Goal: Task Accomplishment & Management: Use online tool/utility

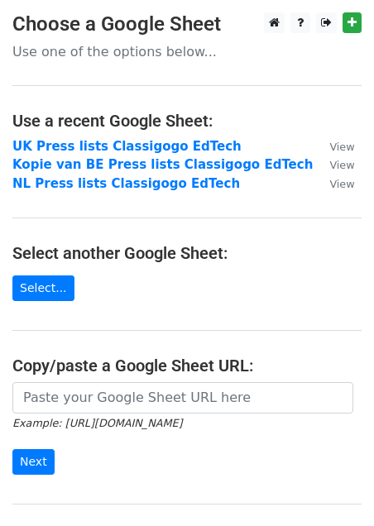
click at [63, 272] on main "Choose a Google Sheet Use one of the options below... Use a recent Google Sheet…" at bounding box center [187, 287] width 374 height 551
click at [54, 294] on link "Select..." at bounding box center [43, 289] width 62 height 26
click at [183, 246] on h4 "Select another Google Sheet:" at bounding box center [186, 253] width 349 height 20
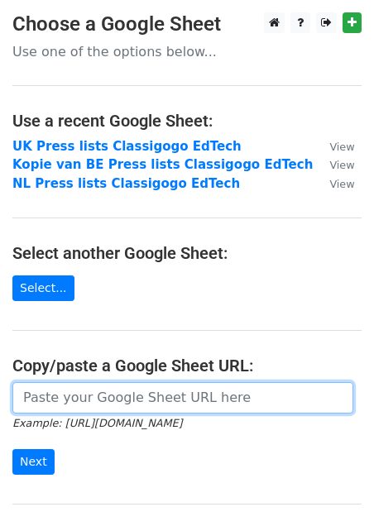
click at [89, 401] on input "url" at bounding box center [182, 397] width 341 height 31
click at [113, 391] on input "url" at bounding box center [182, 397] width 341 height 31
paste input "https://docs.google.com/spreadsheets/d/1C6z-dixyOJokhh7_gnv-yUVMljv2gFuN/edit?g…"
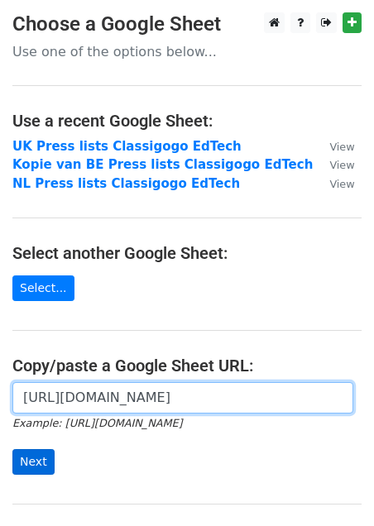
type input "https://docs.google.com/spreadsheets/d/1C6z-dixyOJokhh7_gnv-yUVMljv2gFuN/edit?g…"
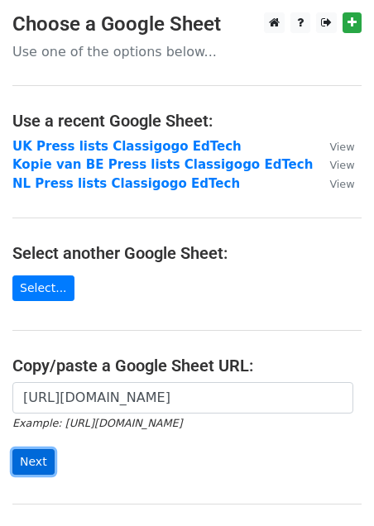
scroll to position [0, 0]
click at [35, 459] on input "Next" at bounding box center [33, 462] width 42 height 26
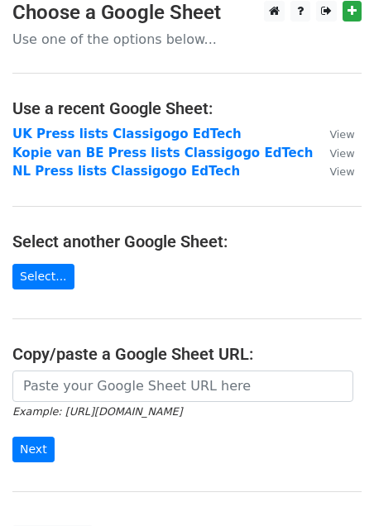
scroll to position [144, 0]
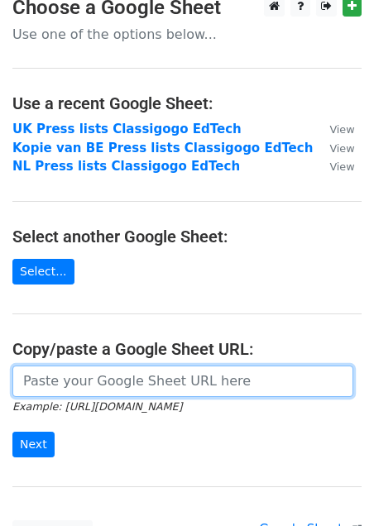
click at [73, 372] on input "url" at bounding box center [182, 381] width 341 height 31
paste input "https://docs.google.com/spreadsheets/d/1250blvcnvh9RXLtav_vj-EwqiHlSXvdySWY60Qc…"
type input "https://docs.google.com/spreadsheets/d/1250blvcnvh9RXLtav_vj-EwqiHlSXvdySWY60Qc…"
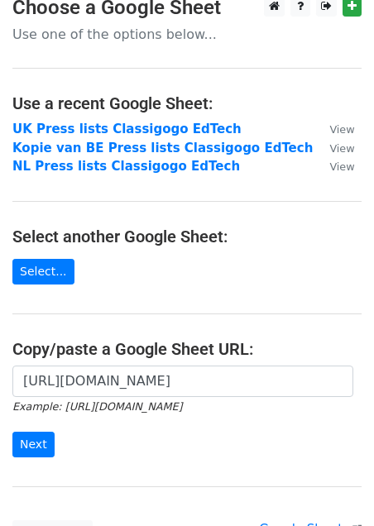
click at [22, 439] on div "https://docs.google.com/spreadsheets/d/1250blvcnvh9RXLtav_vj-EwqiHlSXvdySWY60Qc…" at bounding box center [187, 420] width 374 height 109
click at [24, 432] on input "Next" at bounding box center [33, 445] width 42 height 26
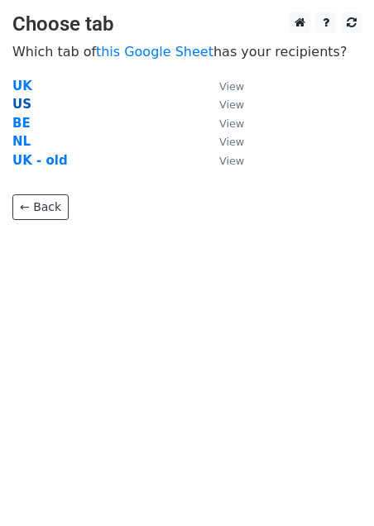
click at [22, 105] on strong "US" at bounding box center [21, 104] width 19 height 15
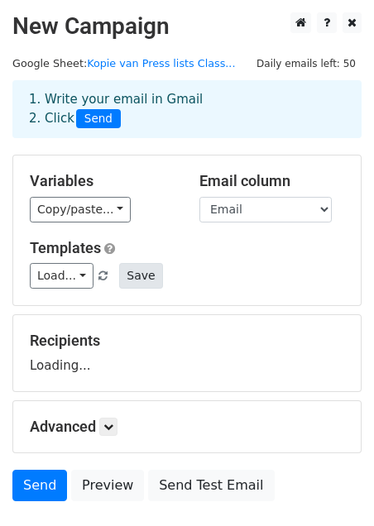
scroll to position [50, 0]
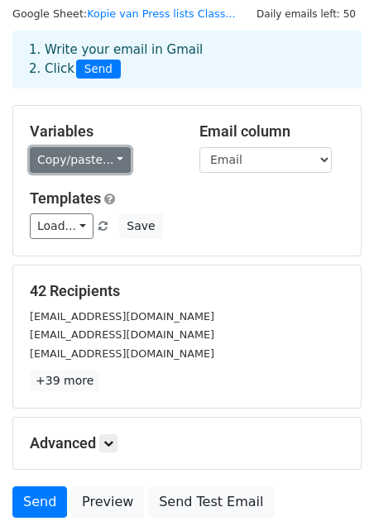
click at [80, 169] on link "Copy/paste..." at bounding box center [80, 160] width 101 height 26
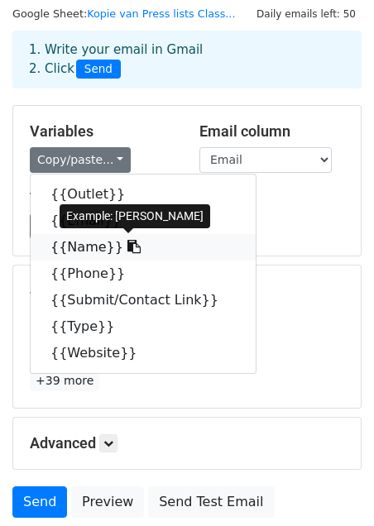
click at [84, 249] on link "{{Name}}" at bounding box center [143, 247] width 225 height 26
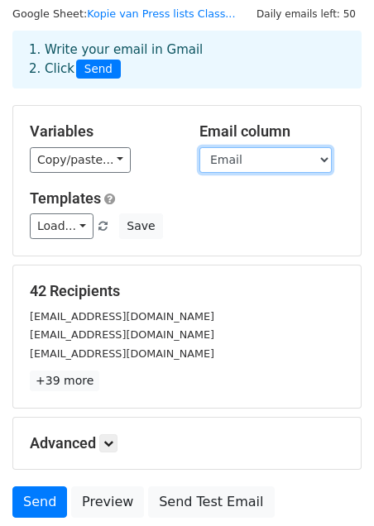
click at [249, 159] on select "Outlet Email Name Phone Submit/Contact Link Type Website" at bounding box center [265, 160] width 132 height 26
click at [199, 147] on select "Outlet Email Name Phone Submit/Contact Link Type Website" at bounding box center [265, 160] width 132 height 26
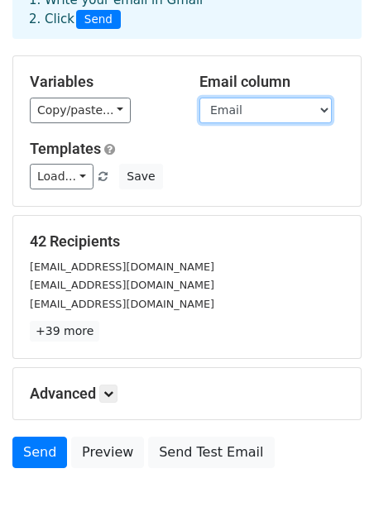
click at [242, 113] on select "Outlet Email Name Phone Submit/Contact Link Type Website" at bounding box center [265, 111] width 132 height 26
click at [199, 98] on select "Outlet Email Name Phone Submit/Contact Link Type Website" at bounding box center [265, 111] width 132 height 26
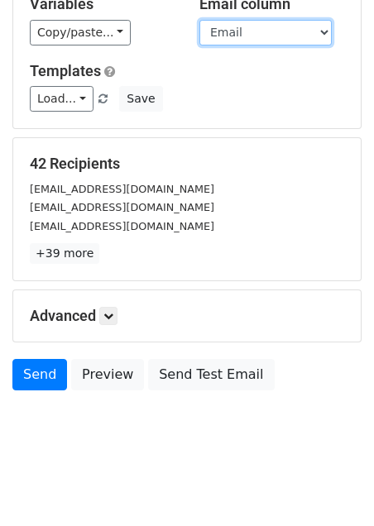
scroll to position [180, 0]
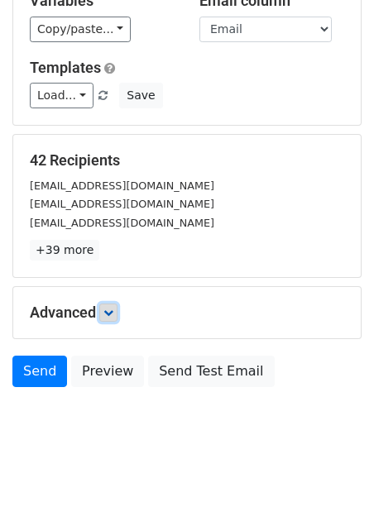
click at [113, 314] on icon at bounding box center [108, 313] width 10 height 10
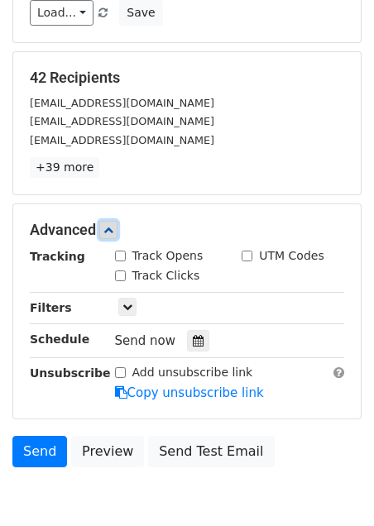
scroll to position [288, 0]
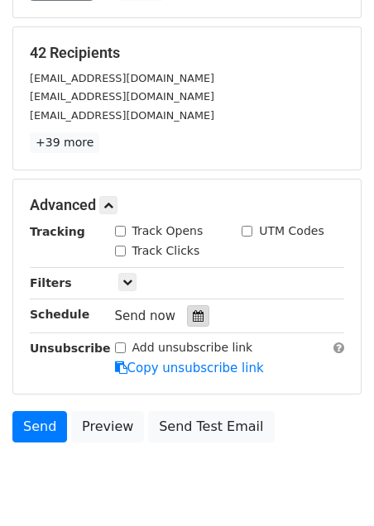
click at [193, 313] on icon at bounding box center [198, 316] width 11 height 12
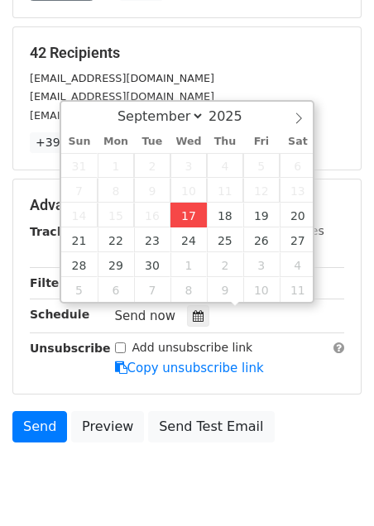
type input "2025-09-17 16:43"
type input "04"
type input "43"
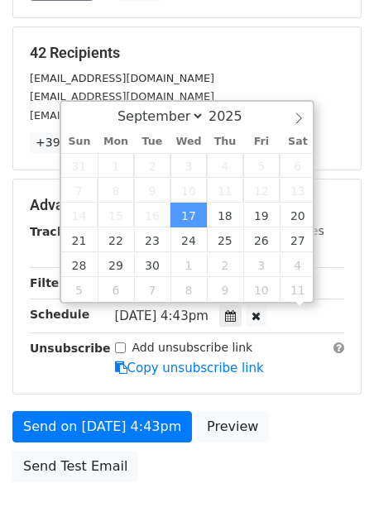
scroll to position [0, 0]
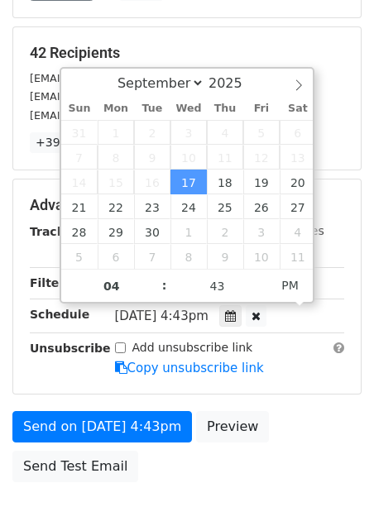
click at [269, 352] on div "Add unsubscribe link Copy unsubscribe link" at bounding box center [230, 358] width 255 height 38
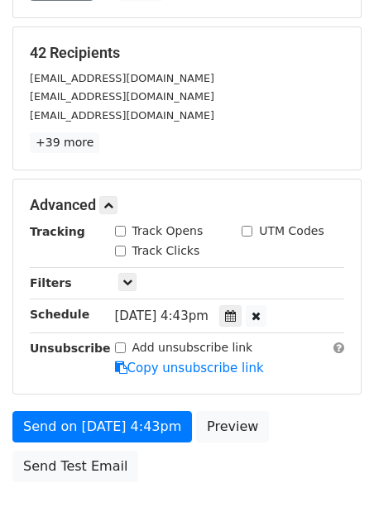
click at [205, 319] on span "Wed, Sep 17, 4:43pm" at bounding box center [162, 316] width 94 height 15
click at [236, 316] on icon at bounding box center [230, 316] width 11 height 12
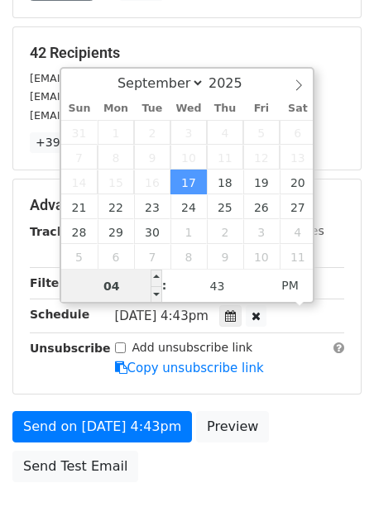
click at [122, 279] on input "04" at bounding box center [111, 286] width 101 height 33
type input "2025-09-17 17:43"
type input "05"
click at [152, 280] on span at bounding box center [157, 278] width 12 height 17
type input "2025-09-17 18:43"
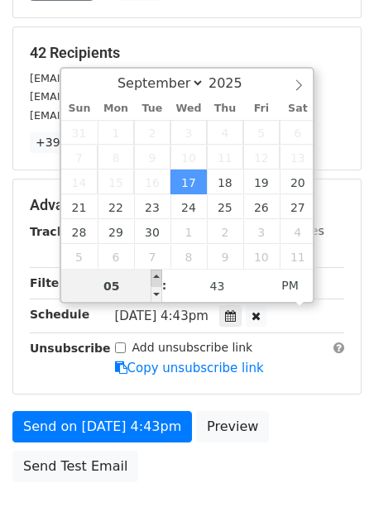
type input "06"
click at [152, 280] on span at bounding box center [157, 278] width 12 height 17
type input "2025-09-17 19:43"
type input "07"
click at [152, 280] on span at bounding box center [157, 278] width 12 height 17
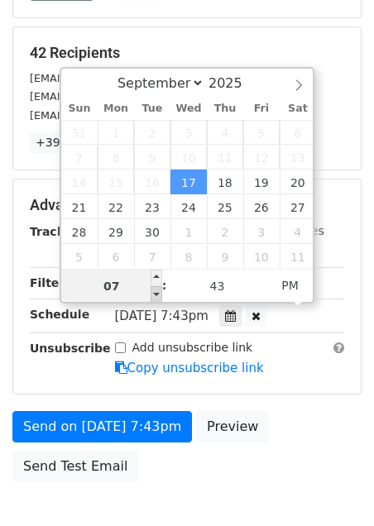
type input "2025-09-17 18:43"
type input "06"
click at [157, 295] on span at bounding box center [157, 294] width 12 height 17
type input "2025-09-17 17:43"
type input "05"
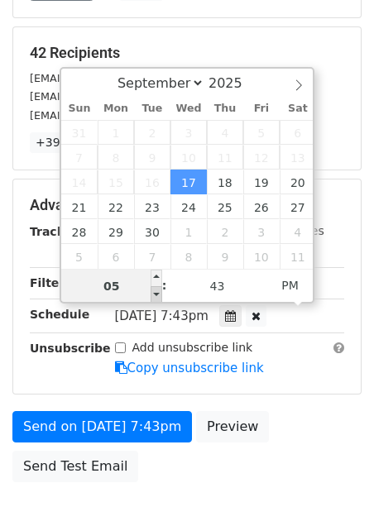
click at [157, 295] on span at bounding box center [157, 294] width 12 height 17
type input "2025-09-17 16:43"
click at [157, 295] on span at bounding box center [157, 294] width 12 height 17
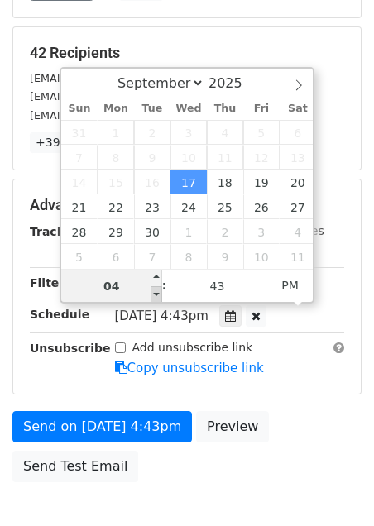
type input "04"
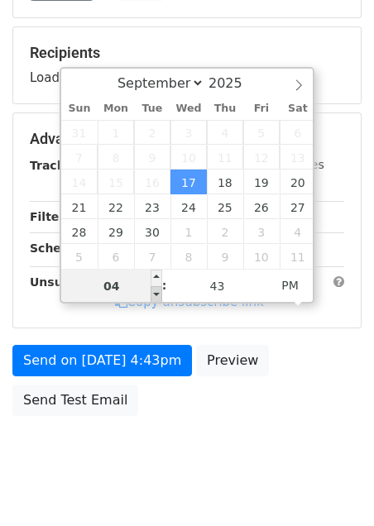
click at [157, 295] on span at bounding box center [157, 294] width 12 height 17
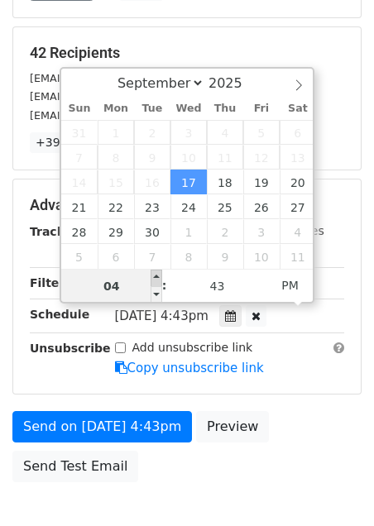
type input "2025-09-17 17:43"
type input "05"
click at [151, 271] on span at bounding box center [157, 278] width 12 height 17
type input "2025-09-17 18:43"
type input "06"
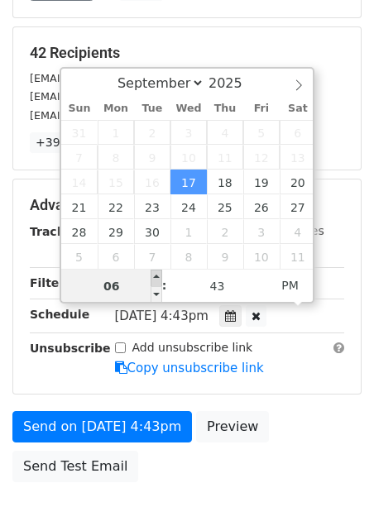
click at [151, 271] on span at bounding box center [157, 278] width 12 height 17
type input "2025-09-17 19:43"
type input "07"
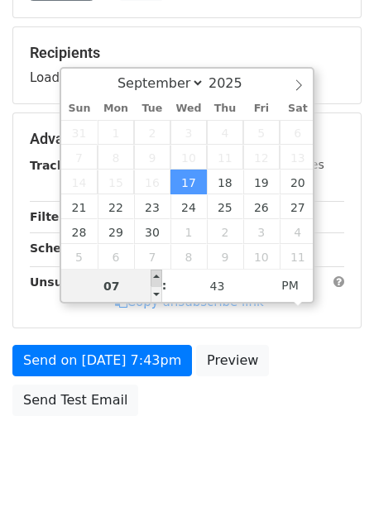
type input "2025-09-17 20:43"
type input "08"
click at [151, 271] on span at bounding box center [157, 278] width 12 height 17
type input "2025-09-17 21:43"
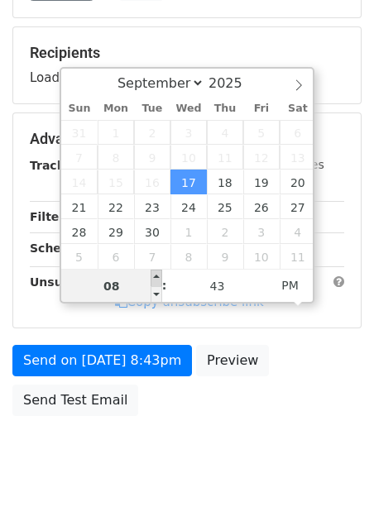
type input "09"
type input "2025-09-17 22:43"
type input "10"
click at [151, 271] on span at bounding box center [157, 278] width 12 height 17
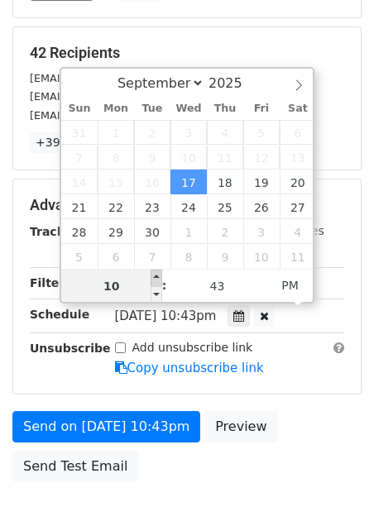
type input "2025-09-17 23:43"
type input "11"
click at [151, 271] on span at bounding box center [157, 278] width 12 height 17
type input "2025-09-17 22:43"
type input "10"
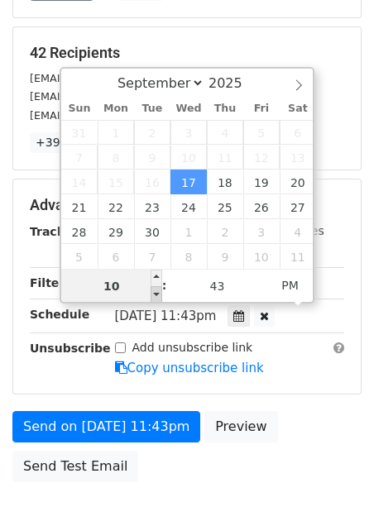
click at [157, 300] on span at bounding box center [157, 294] width 12 height 17
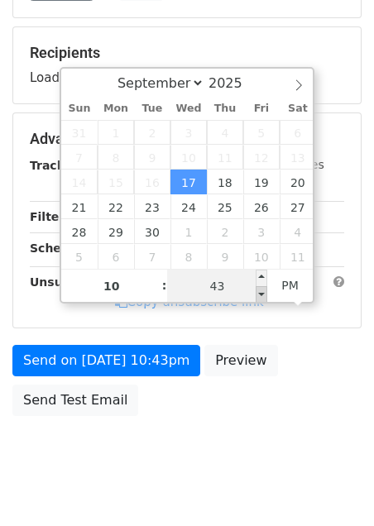
type input "2025-09-17 22:38"
type input "38"
click at [266, 289] on span at bounding box center [262, 294] width 12 height 17
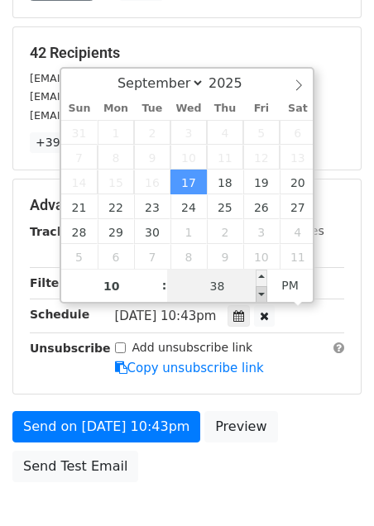
type input "2025-09-17 22:33"
type input "33"
click at [266, 289] on span at bounding box center [262, 294] width 12 height 17
type input "2025-09-17 22:28"
type input "28"
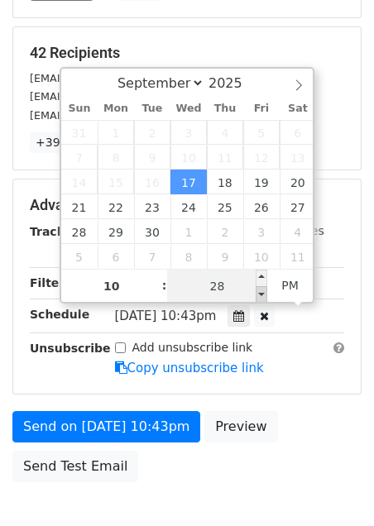
click at [266, 289] on span at bounding box center [262, 294] width 12 height 17
type input "2025-09-17 22:23"
type input "23"
click at [266, 289] on span at bounding box center [262, 294] width 12 height 17
type input "2025-09-17 22:18"
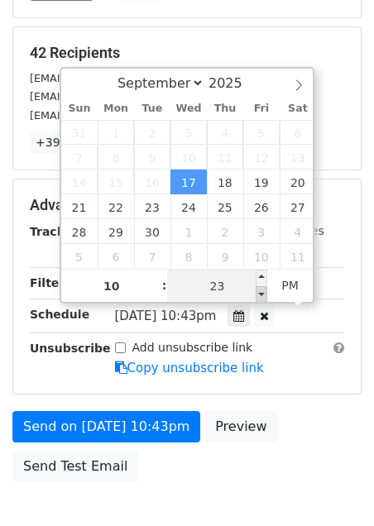
type input "18"
click at [266, 289] on span at bounding box center [262, 294] width 12 height 17
type input "2025-09-17 22:13"
type input "13"
click at [266, 289] on span at bounding box center [262, 294] width 12 height 17
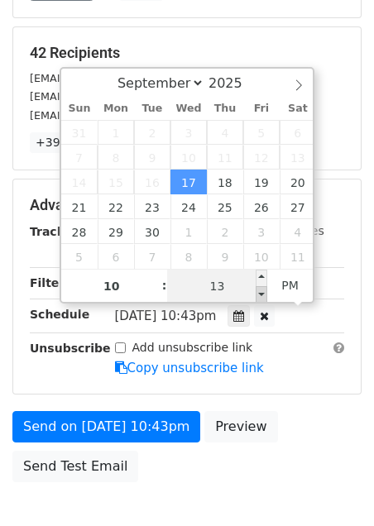
type input "2025-09-17 22:08"
type input "08"
click at [266, 289] on span at bounding box center [262, 294] width 12 height 17
type input "2025-09-17 22:03"
type input "03"
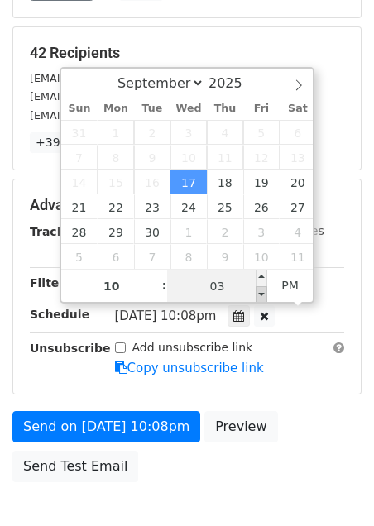
click at [266, 290] on span at bounding box center [262, 294] width 12 height 17
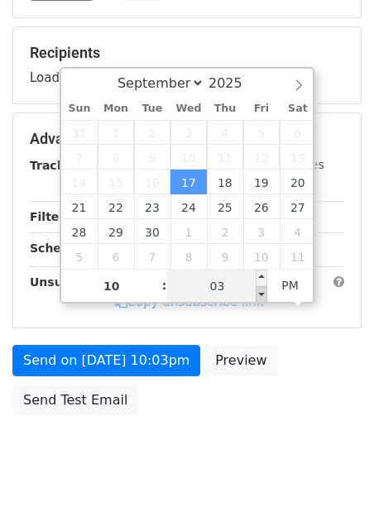
type input "2025-09-17 21:58"
type input "09"
type input "58"
click at [266, 293] on span at bounding box center [262, 294] width 12 height 17
type input "2025-09-17 22:00"
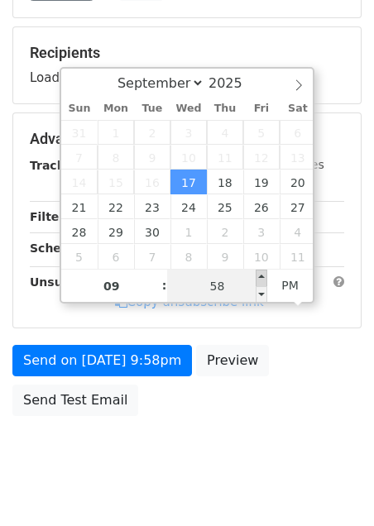
type input "10"
type input "00"
click at [264, 277] on span at bounding box center [262, 278] width 12 height 17
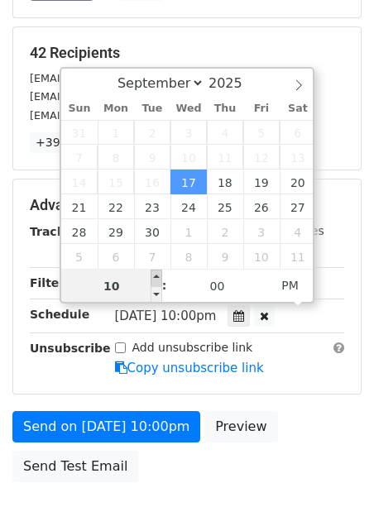
type input "2025-09-17 23:00"
type input "11"
click at [157, 275] on span at bounding box center [157, 278] width 12 height 17
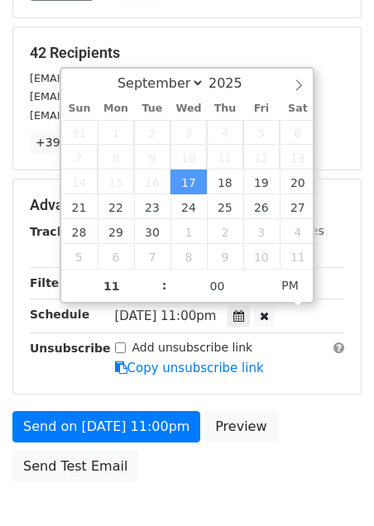
click at [214, 40] on div "42 Recipients info@classtechtips.com matt@ditchthattextbook.com richardbyrne@fr…" at bounding box center [187, 98] width 348 height 142
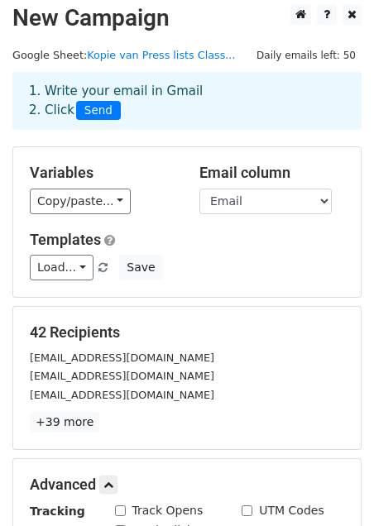
scroll to position [2, 0]
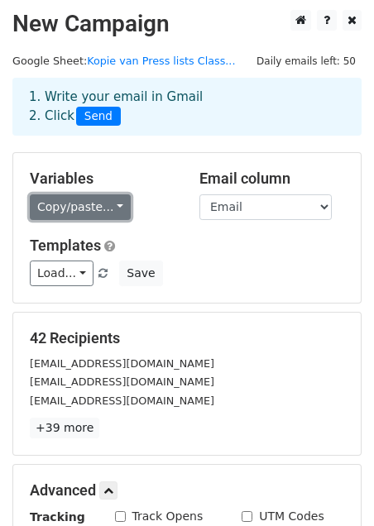
click at [89, 204] on link "Copy/paste..." at bounding box center [80, 207] width 101 height 26
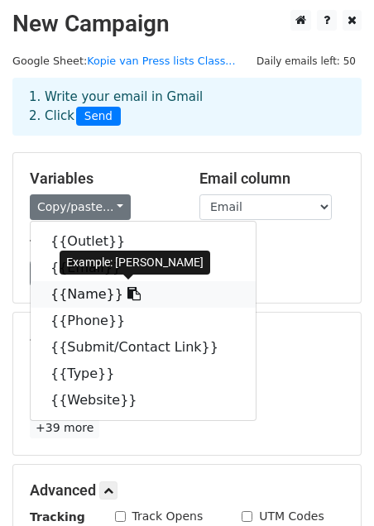
click at [127, 297] on icon at bounding box center [133, 293] width 13 height 13
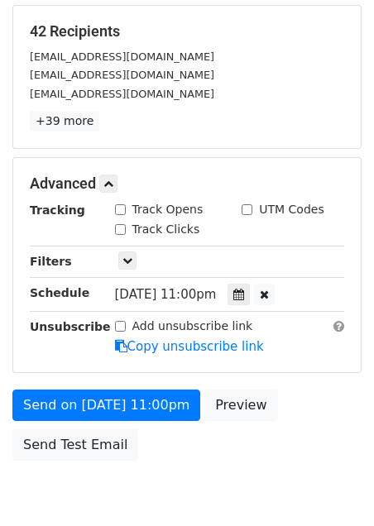
scroll to position [310, 0]
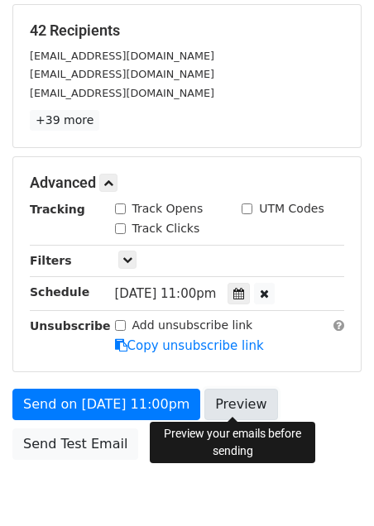
click at [240, 396] on link "Preview" at bounding box center [240, 404] width 73 height 31
click at [123, 206] on input "Track Opens" at bounding box center [120, 209] width 11 height 11
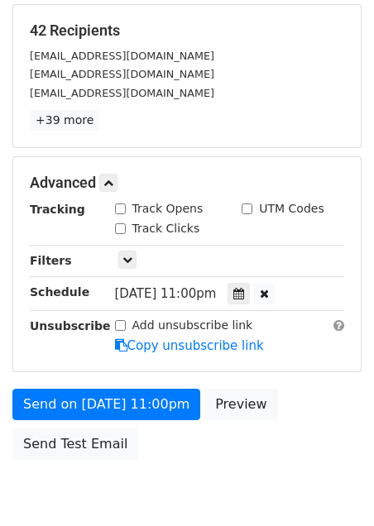
click at [122, 206] on input "Track Opens" at bounding box center [120, 209] width 11 height 11
checkbox input "true"
click at [238, 385] on form "Variables Copy/paste... {{Outlet}} {{Email}} {{Name}} {{Phone}} {{Submit/Contac…" at bounding box center [186, 156] width 349 height 624
click at [245, 402] on link "Preview" at bounding box center [240, 404] width 73 height 31
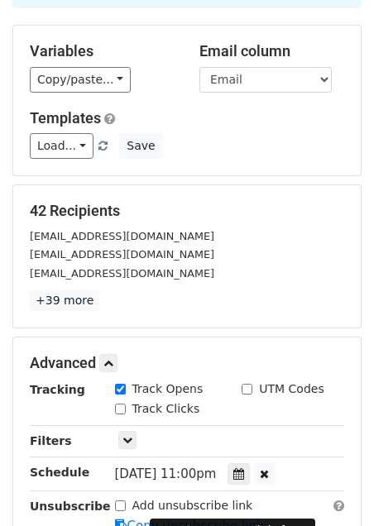
scroll to position [122, 0]
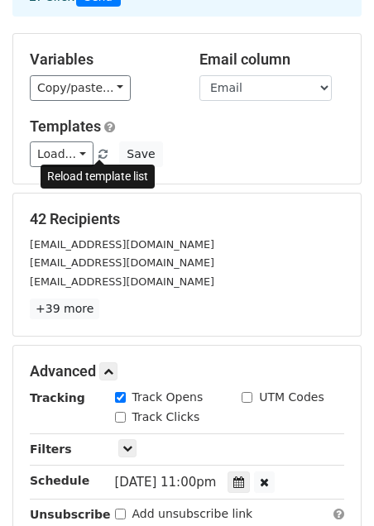
click at [100, 153] on span at bounding box center [102, 155] width 9 height 11
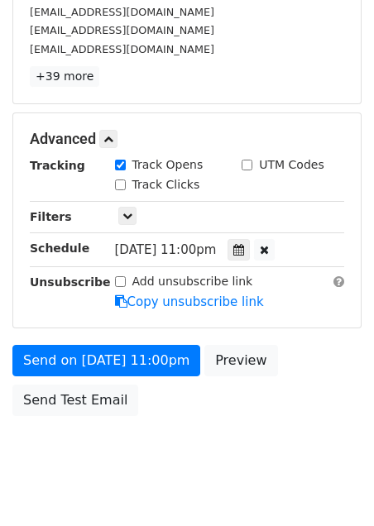
scroll to position [381, 0]
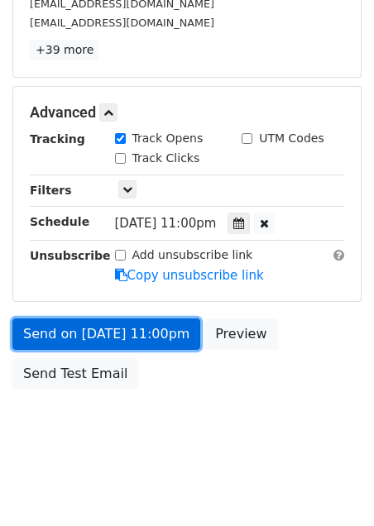
click at [90, 334] on link "Send on Sep 17 at 11:00pm" at bounding box center [106, 334] width 188 height 31
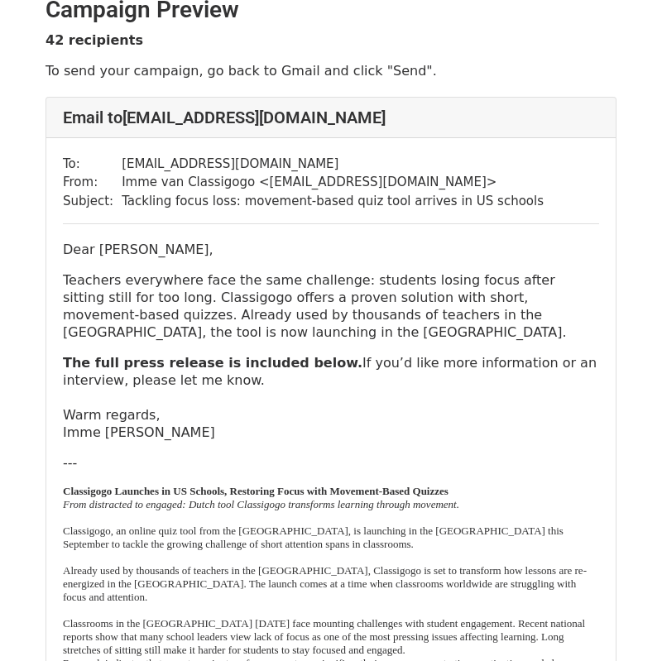
scroll to position [24, 0]
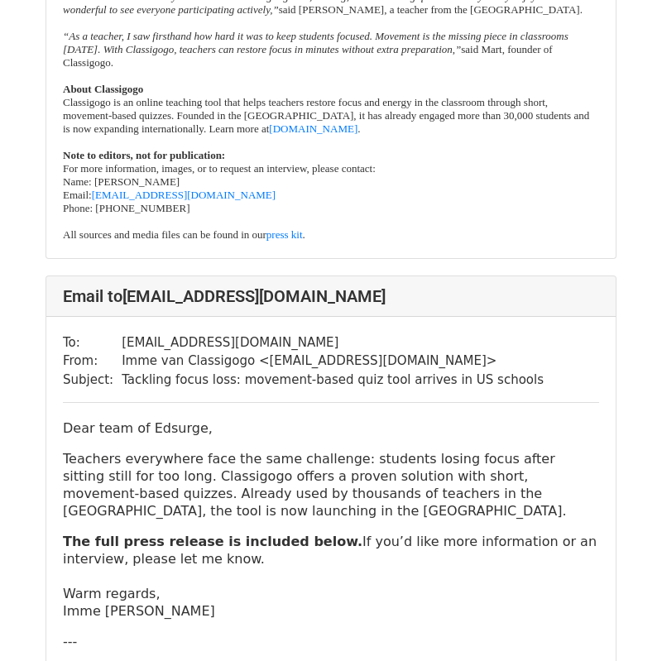
scroll to position [9497, 0]
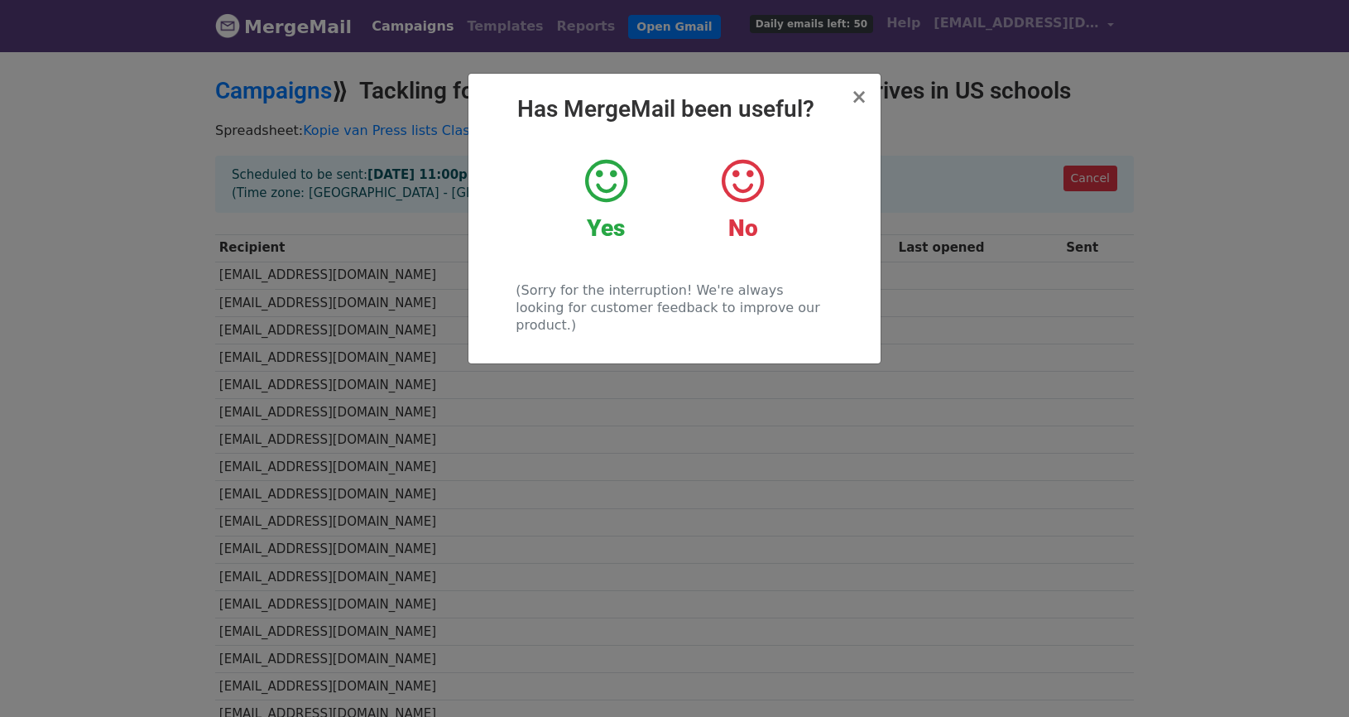
click at [587, 156] on icon at bounding box center [606, 181] width 42 height 50
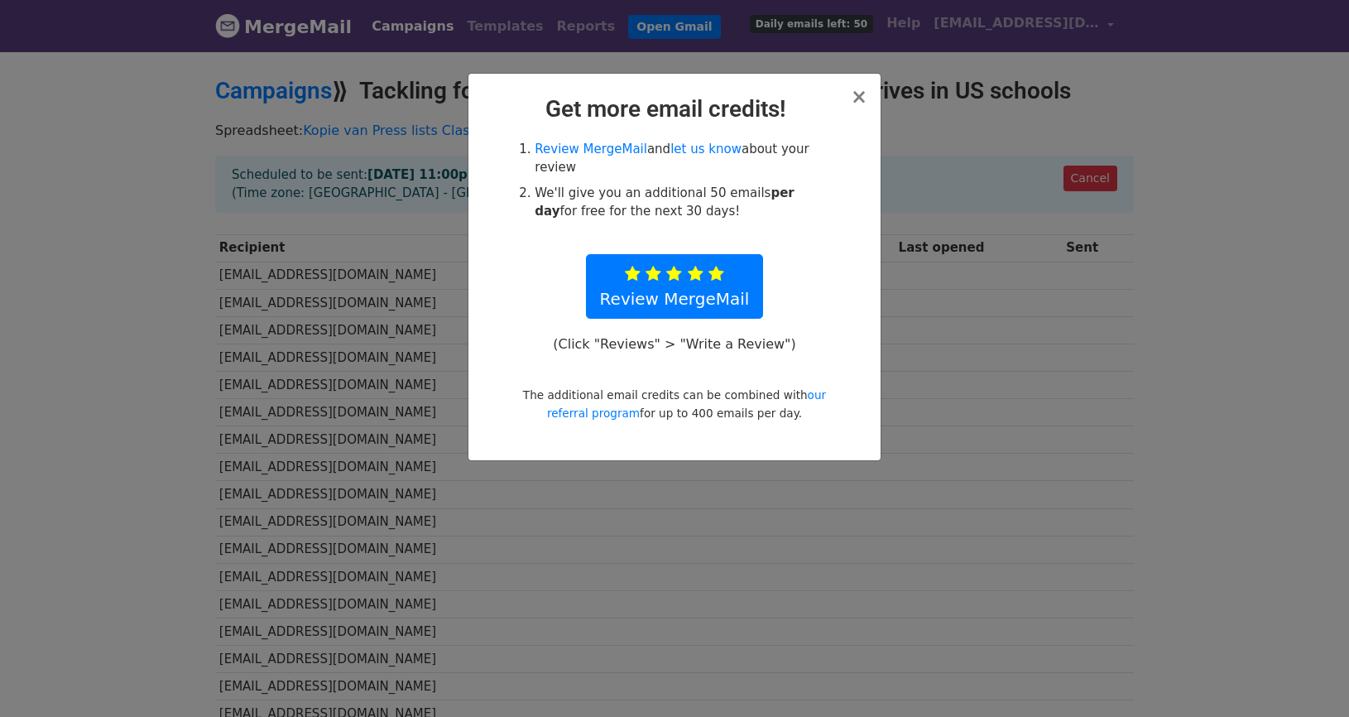
click at [869, 97] on div "× Get more email credits! Review MergeMail and let us know about your review We…" at bounding box center [674, 267] width 412 height 386
click at [861, 97] on span "×" at bounding box center [859, 96] width 17 height 23
